Goal: Information Seeking & Learning: Check status

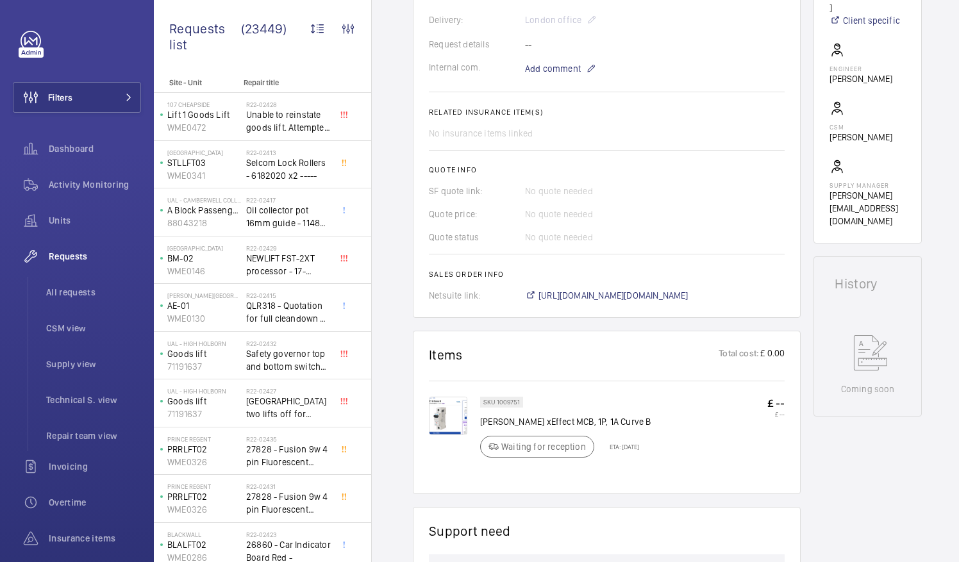
scroll to position [449, 0]
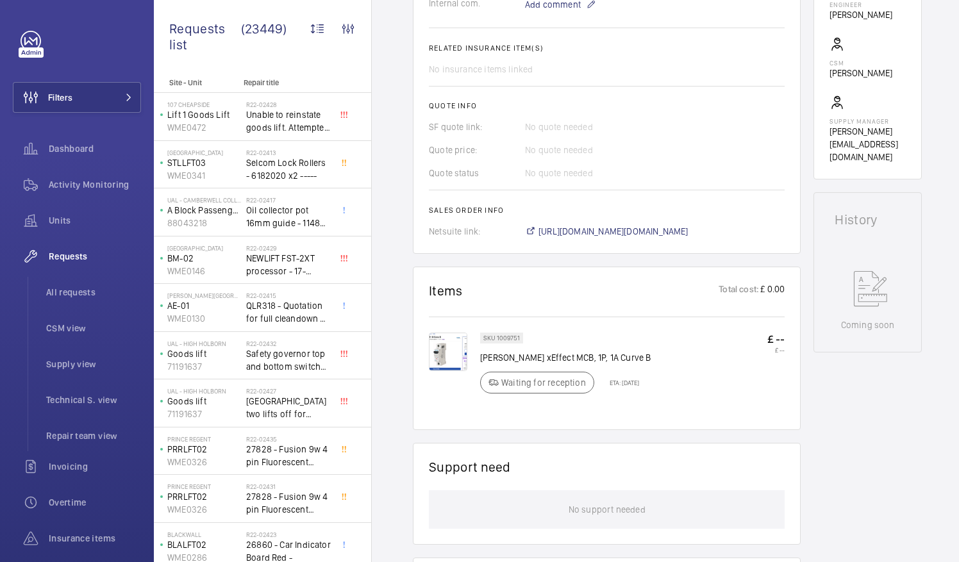
click at [449, 353] on img at bounding box center [448, 352] width 38 height 38
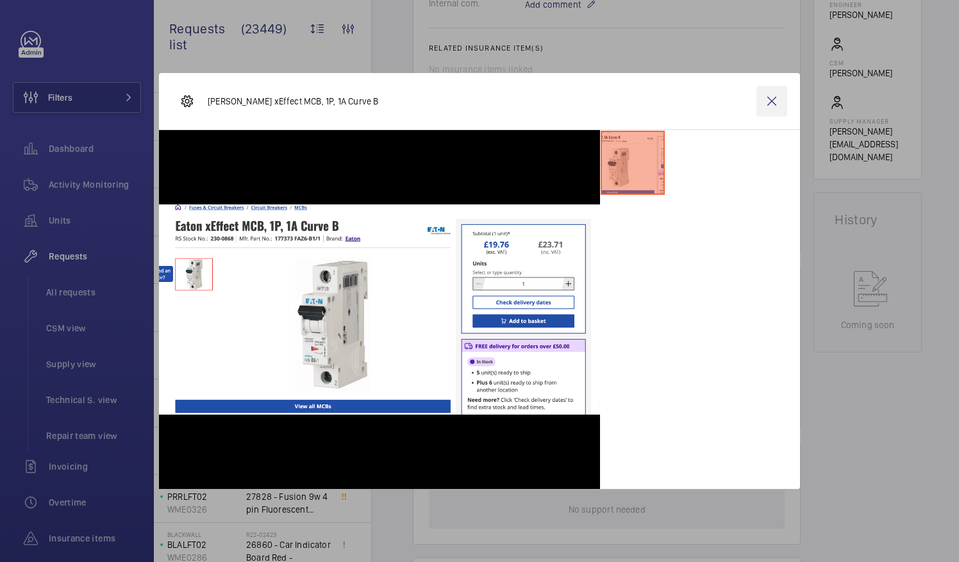
click at [772, 99] on wm-front-icon-button at bounding box center [771, 101] width 31 height 31
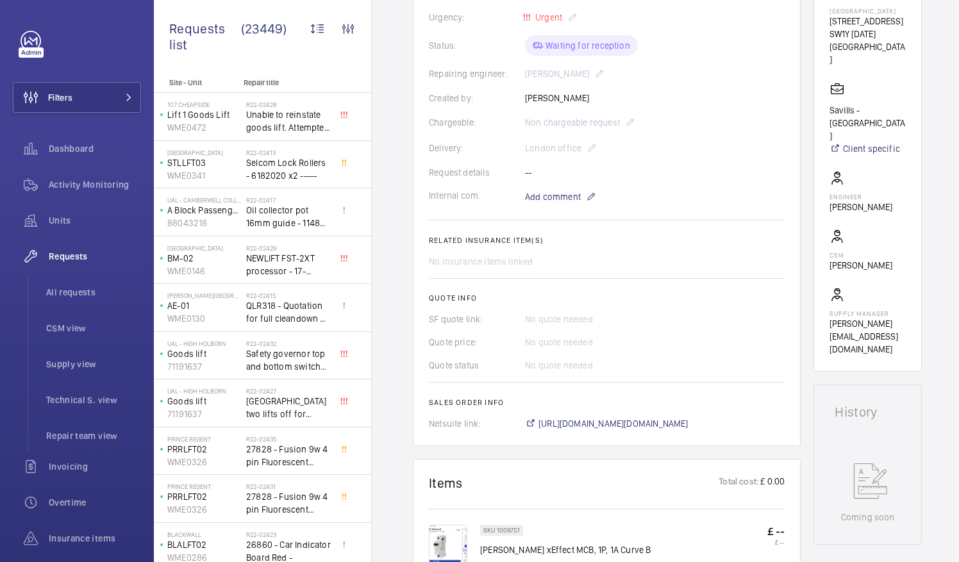
scroll to position [64, 0]
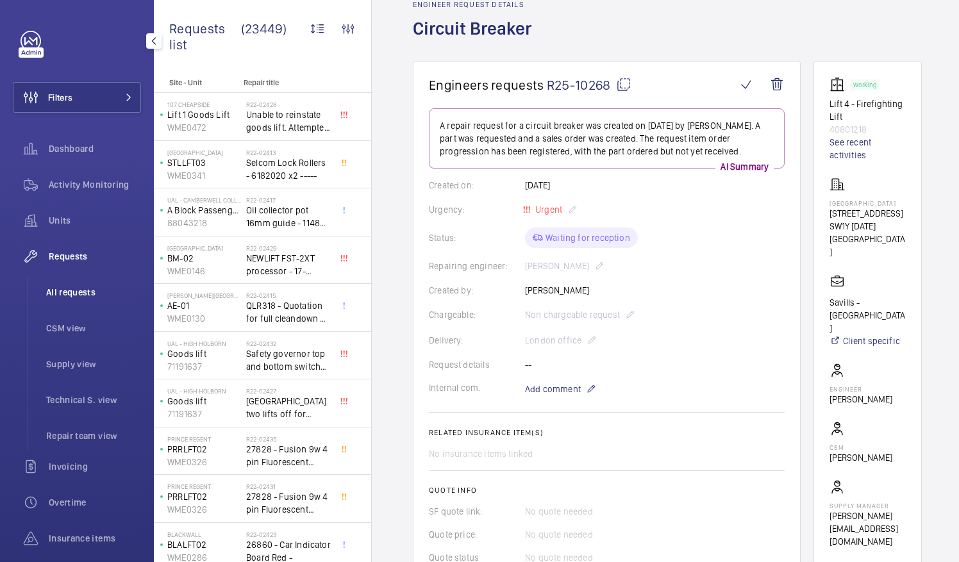
click at [79, 290] on span "All requests" at bounding box center [93, 292] width 95 height 13
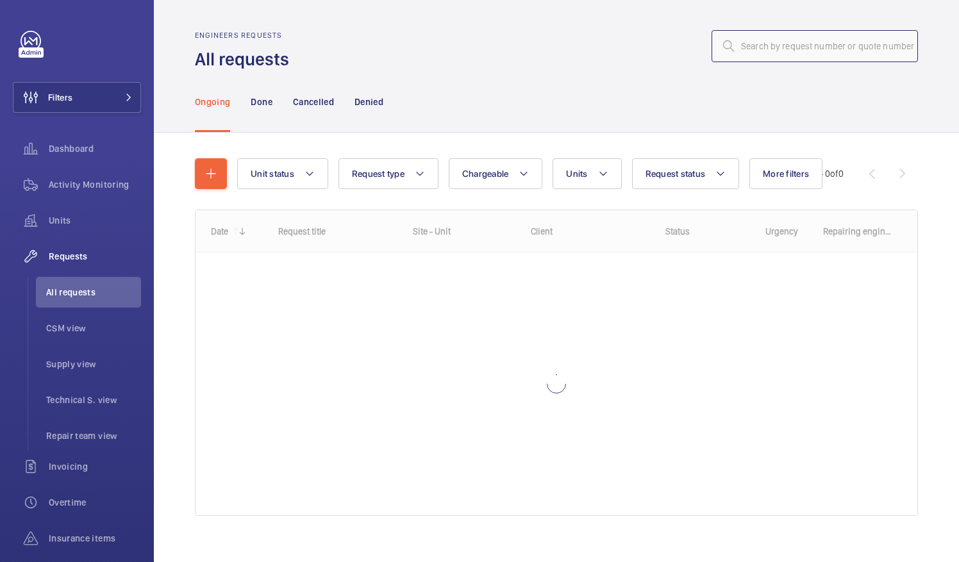
click at [773, 50] on input "text" at bounding box center [814, 46] width 206 height 32
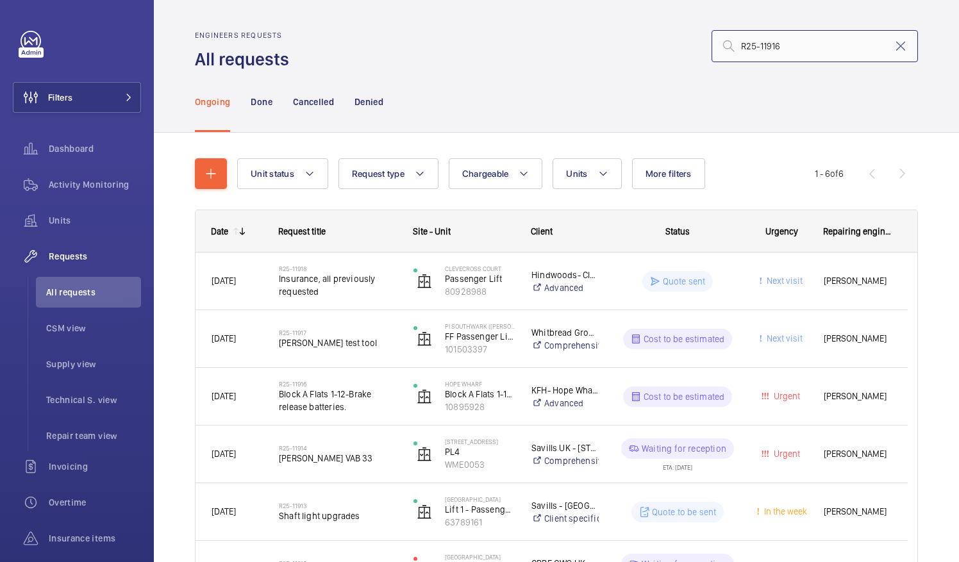
click at [774, 47] on input "R25-11916" at bounding box center [814, 46] width 206 height 32
type input "R25-11916"
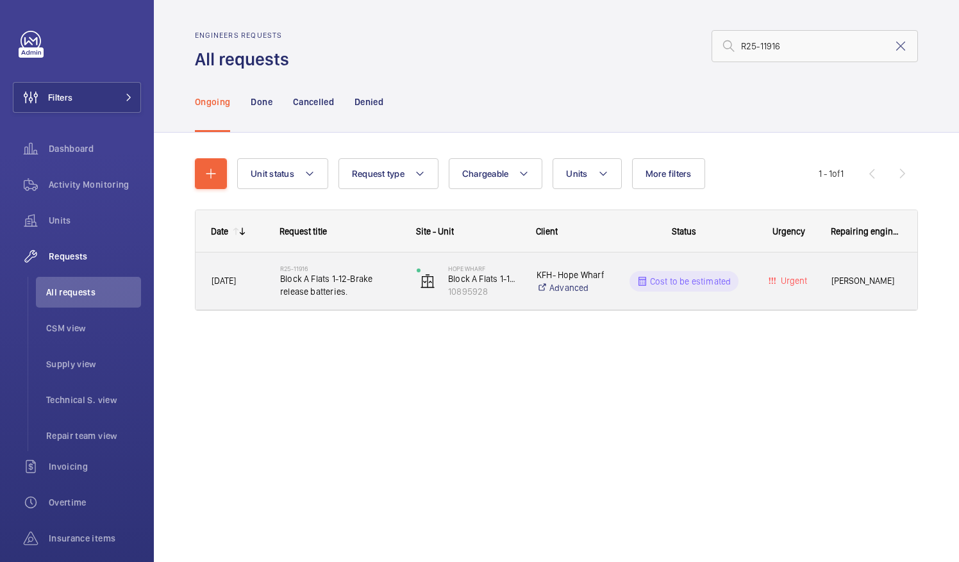
click at [297, 286] on span "Block A Flats 1-12-Brake release batteries." at bounding box center [340, 285] width 120 height 26
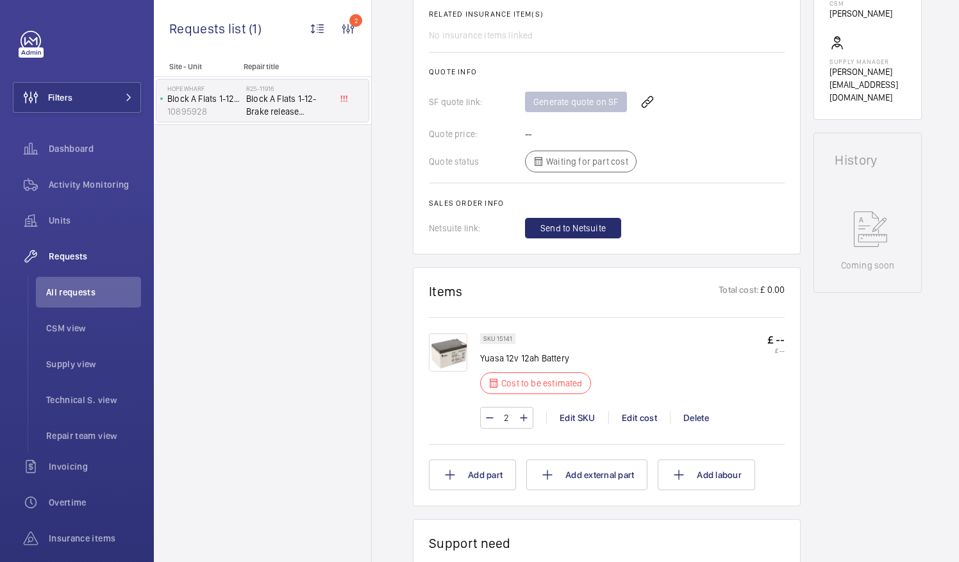
scroll to position [513, 0]
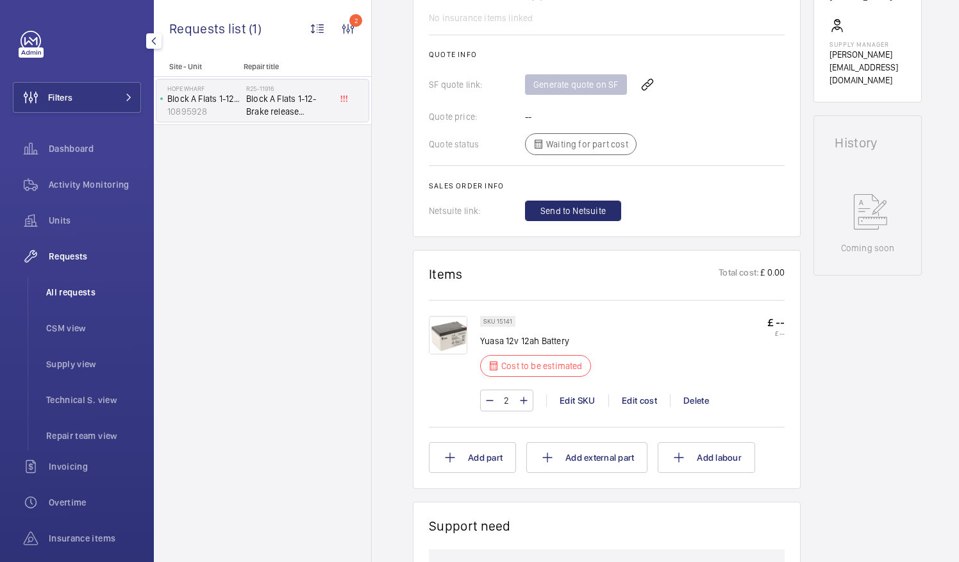
click at [62, 286] on span "All requests" at bounding box center [93, 292] width 95 height 13
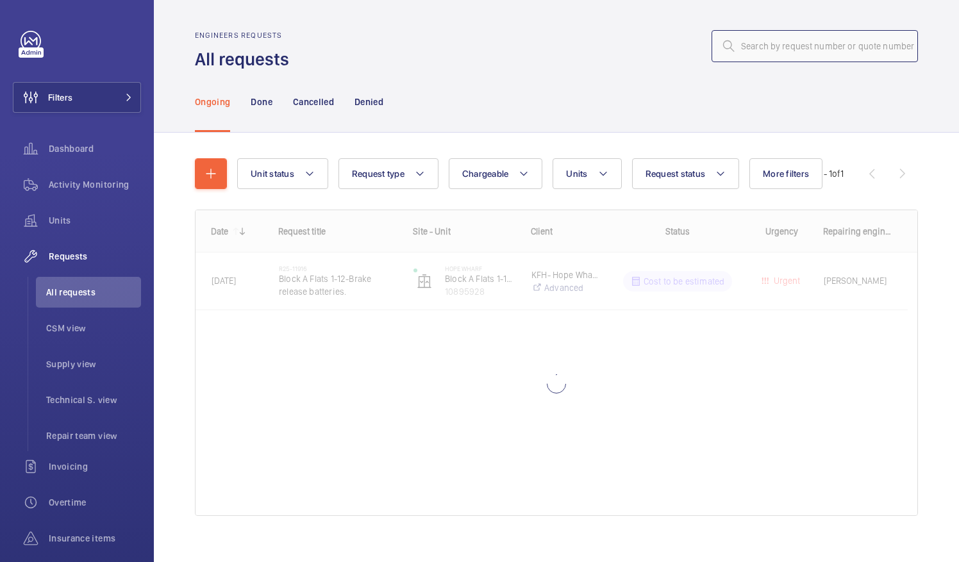
click at [759, 49] on input "text" at bounding box center [814, 46] width 206 height 32
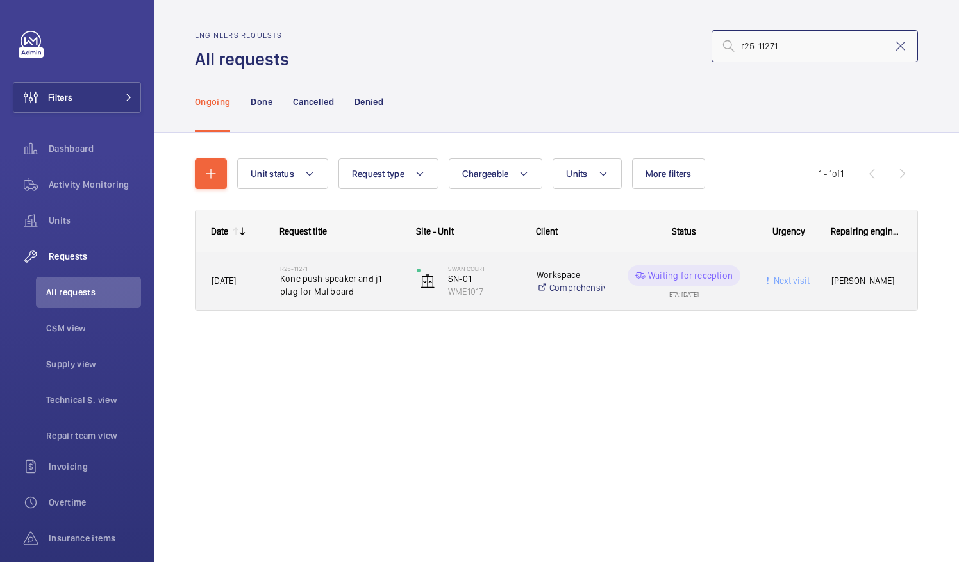
type input "r25-11271"
click at [366, 279] on span "Kone push speaker and j1 plug for Mul board" at bounding box center [340, 285] width 120 height 26
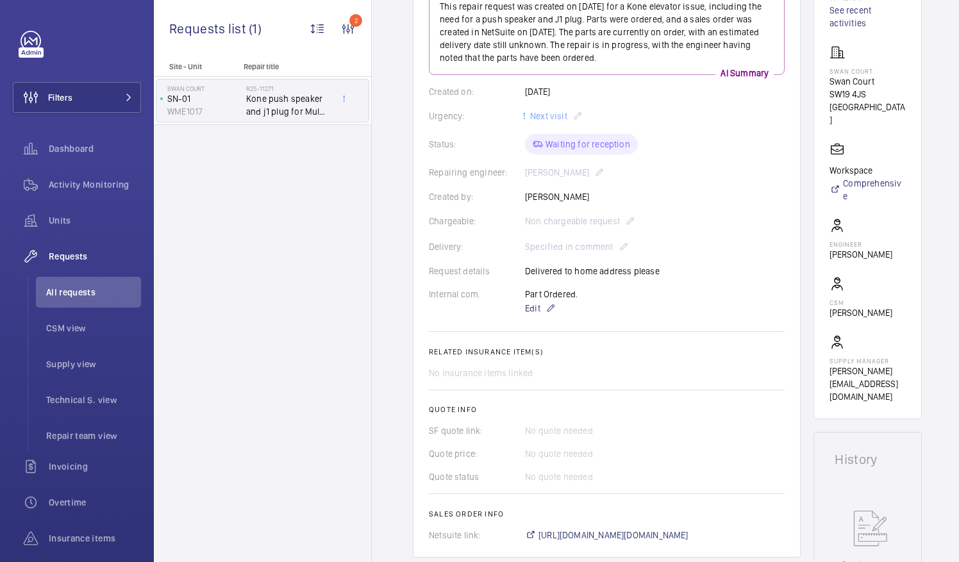
scroll to position [256, 0]
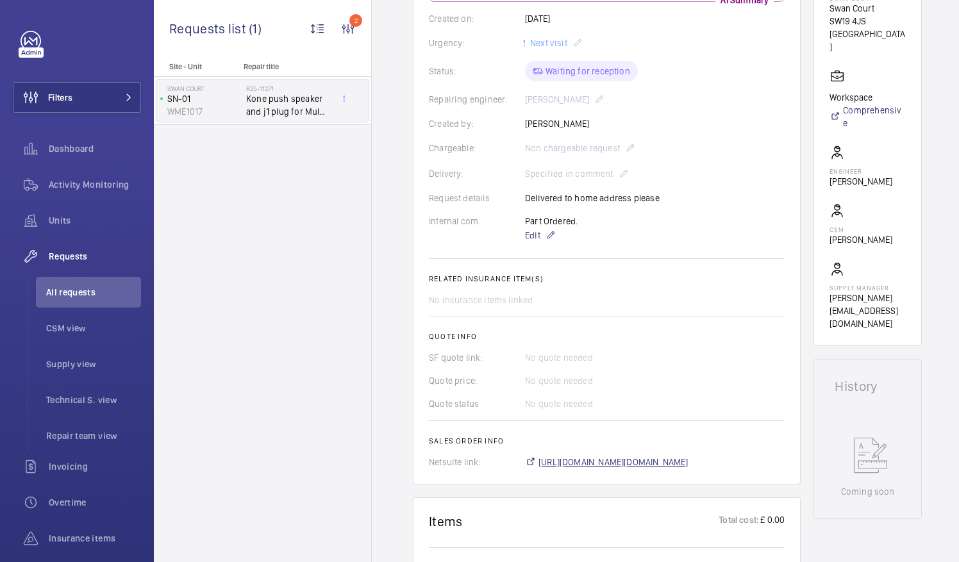
click at [666, 461] on span "https://6461500.app.netsuite.com/app/accounting/transactions/salesord.nl?id=295…" at bounding box center [613, 462] width 150 height 13
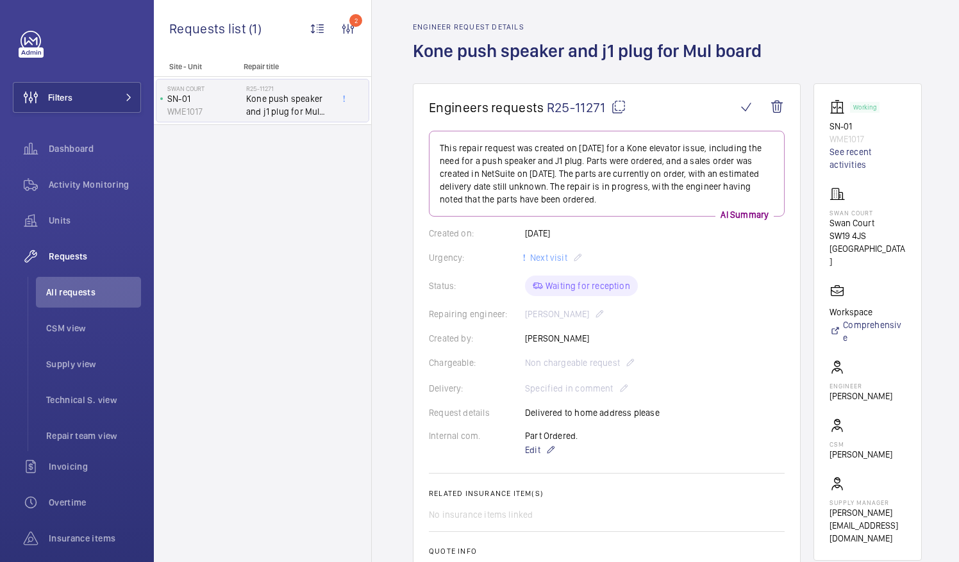
scroll to position [0, 0]
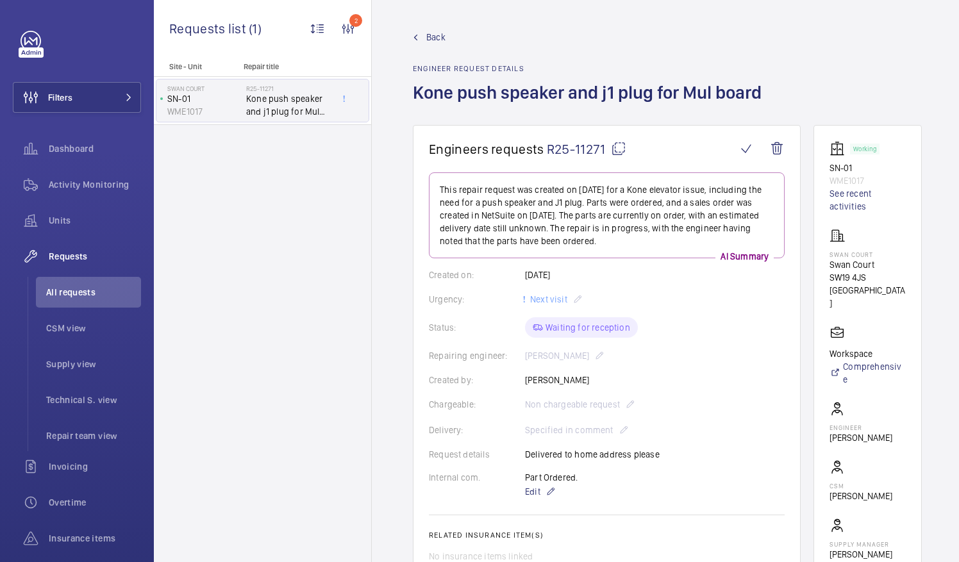
click at [615, 146] on mat-icon at bounding box center [618, 148] width 15 height 15
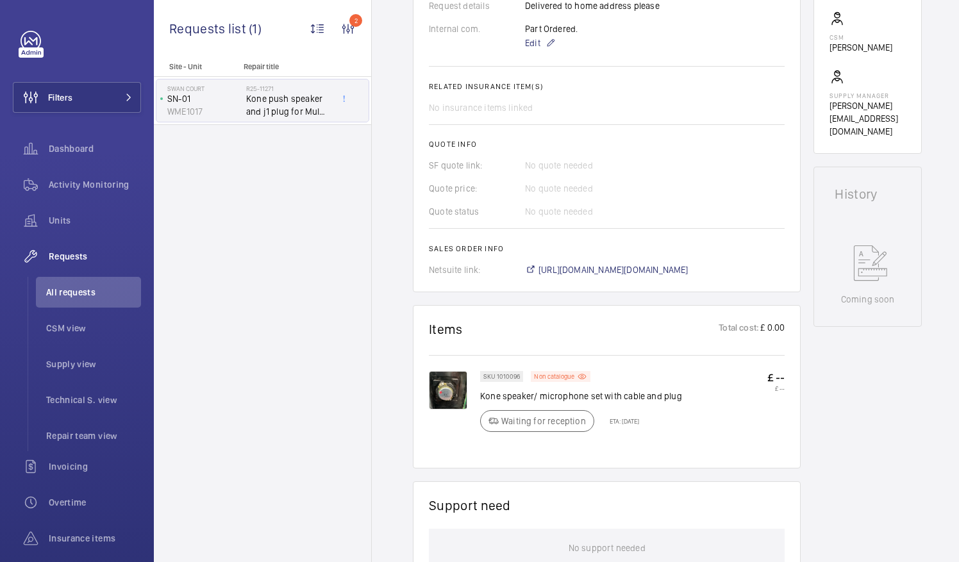
scroll to position [385, 0]
